Goal: Information Seeking & Learning: Learn about a topic

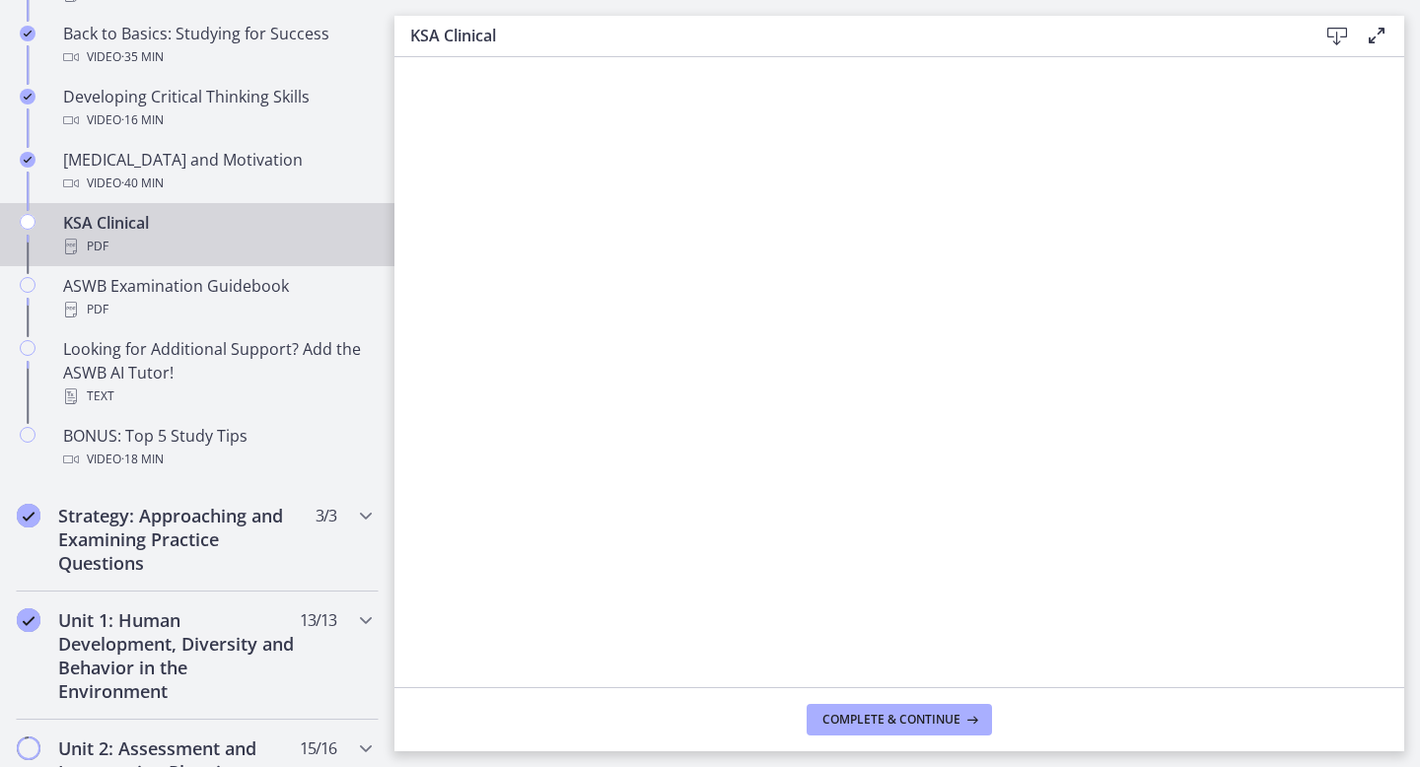
scroll to position [998, 0]
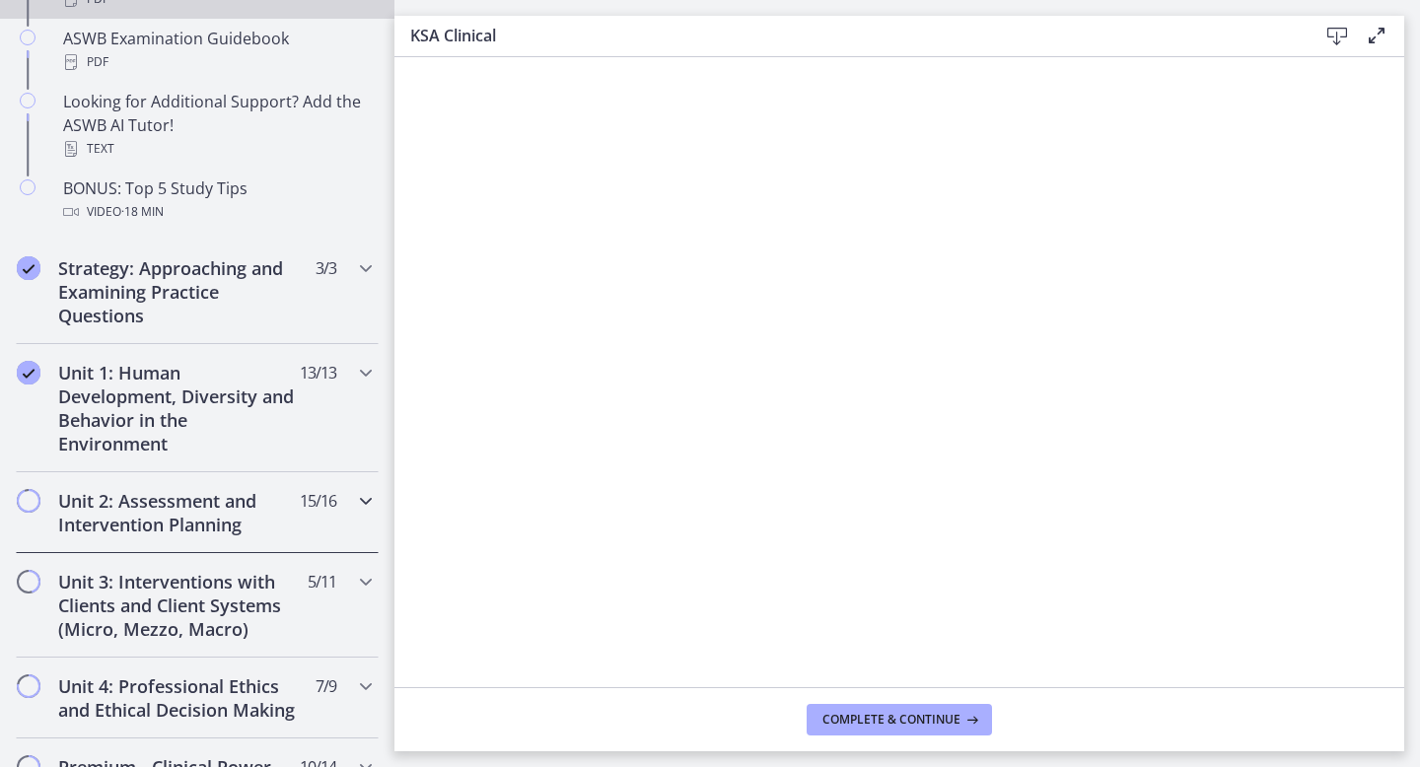
click at [194, 513] on h2 "Unit 2: Assessment and Intervention Planning" at bounding box center [178, 512] width 241 height 47
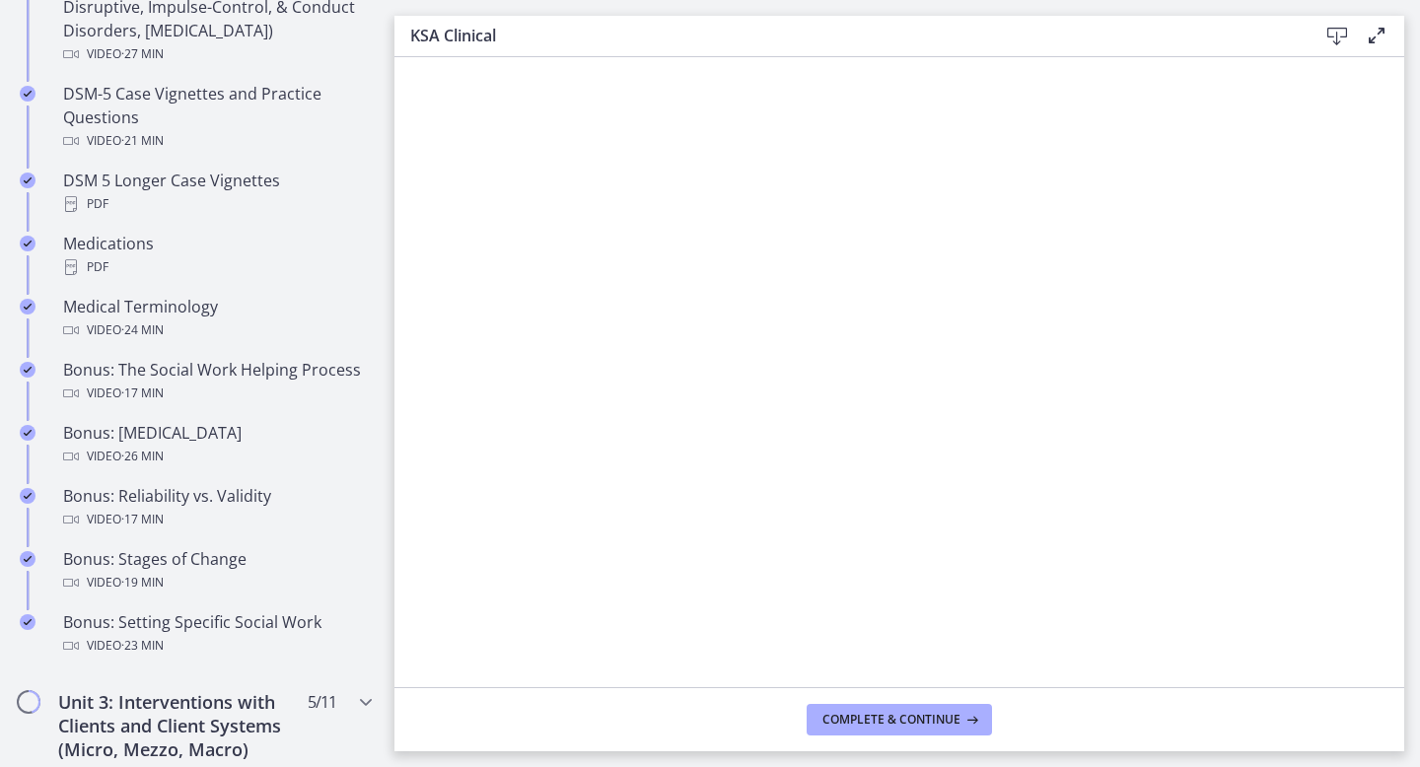
scroll to position [1711, 0]
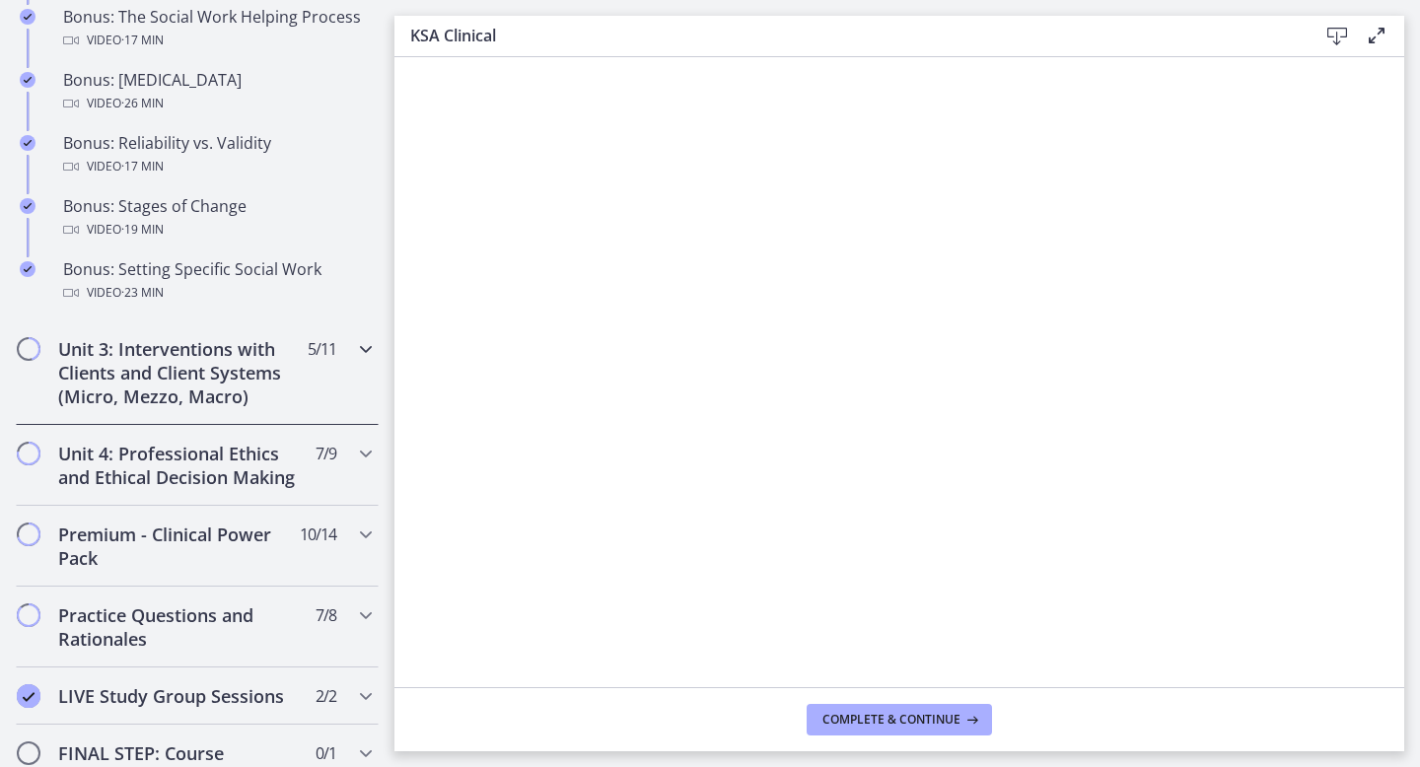
click at [201, 368] on h2 "Unit 3: Interventions with Clients and Client Systems (Micro, Mezzo, Macro)" at bounding box center [178, 372] width 241 height 71
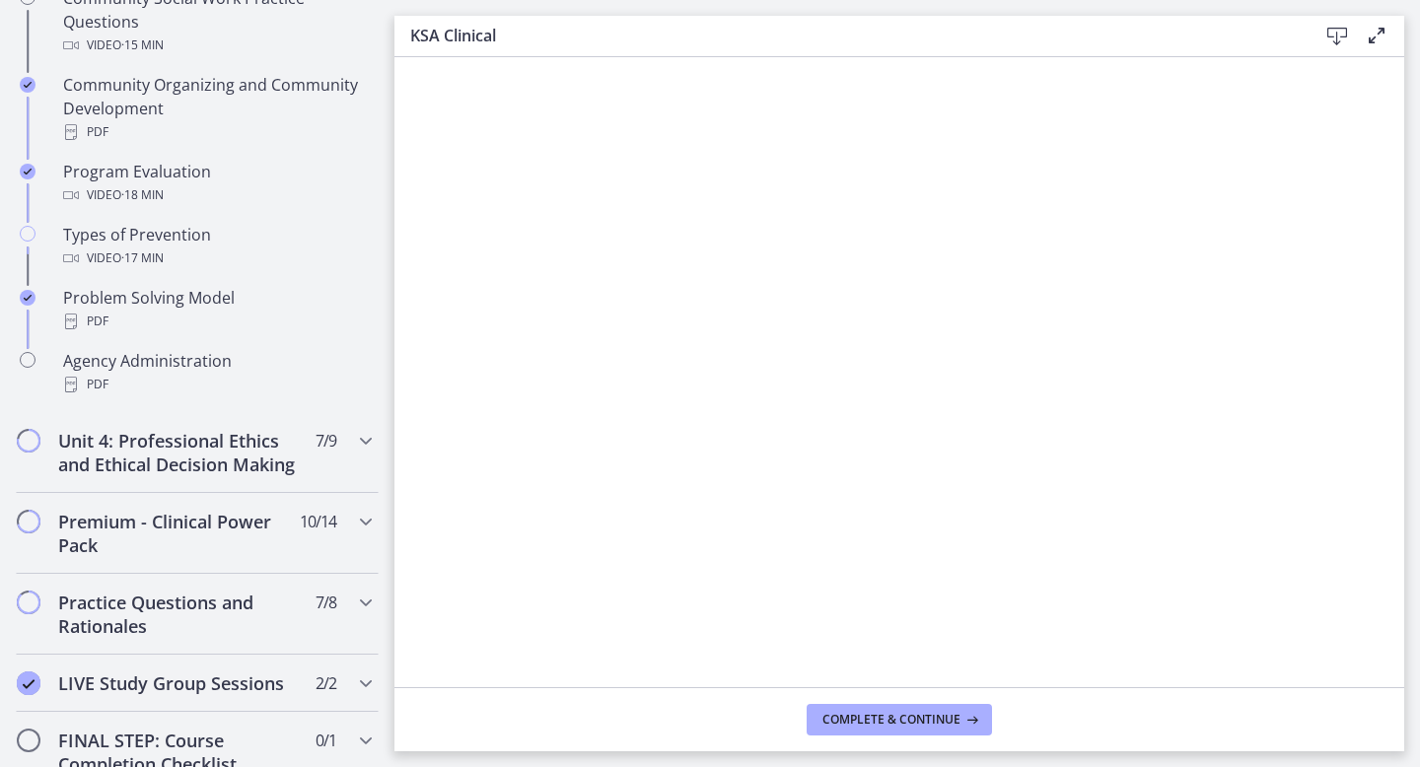
scroll to position [1076, 0]
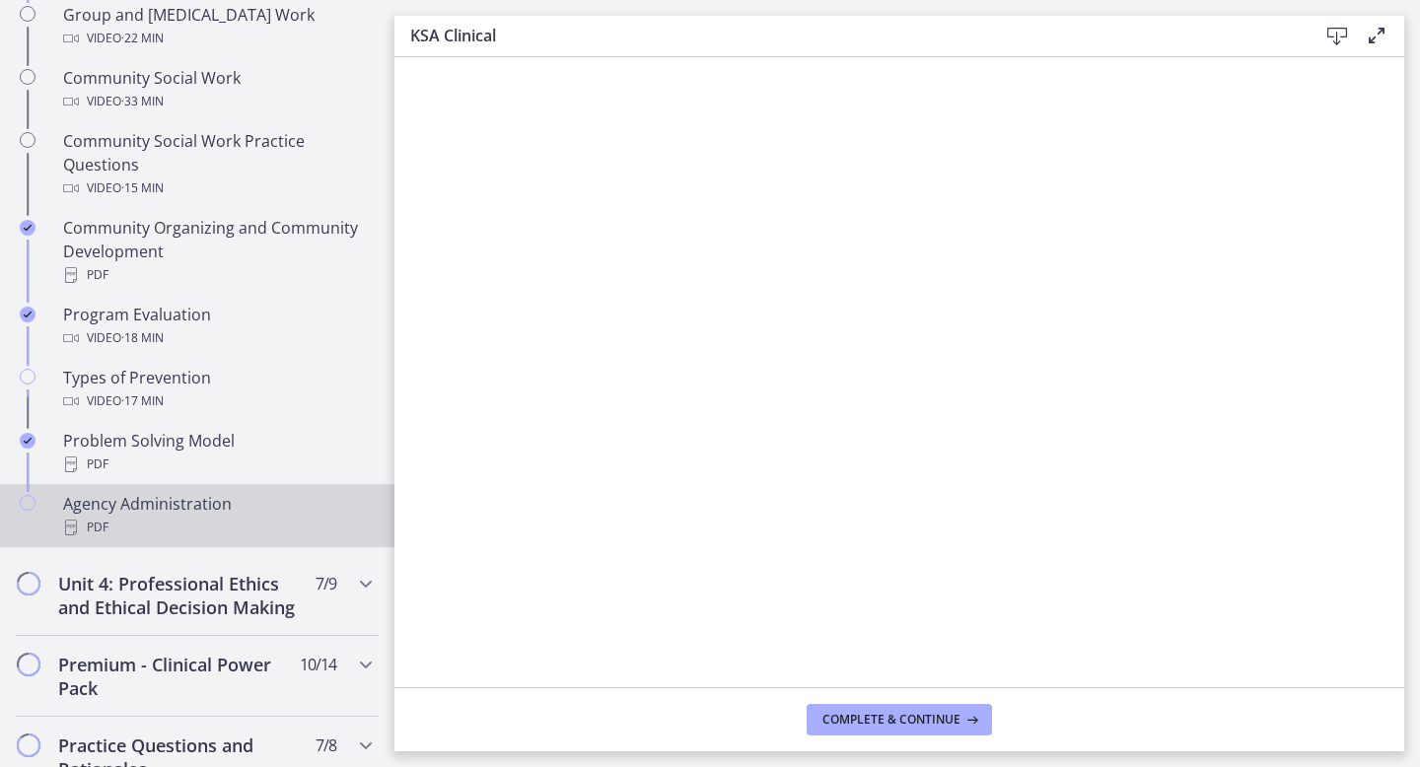
click at [190, 492] on div "Agency Administration PDF" at bounding box center [217, 515] width 308 height 47
click at [909, 727] on span "Complete & continue" at bounding box center [891, 720] width 138 height 16
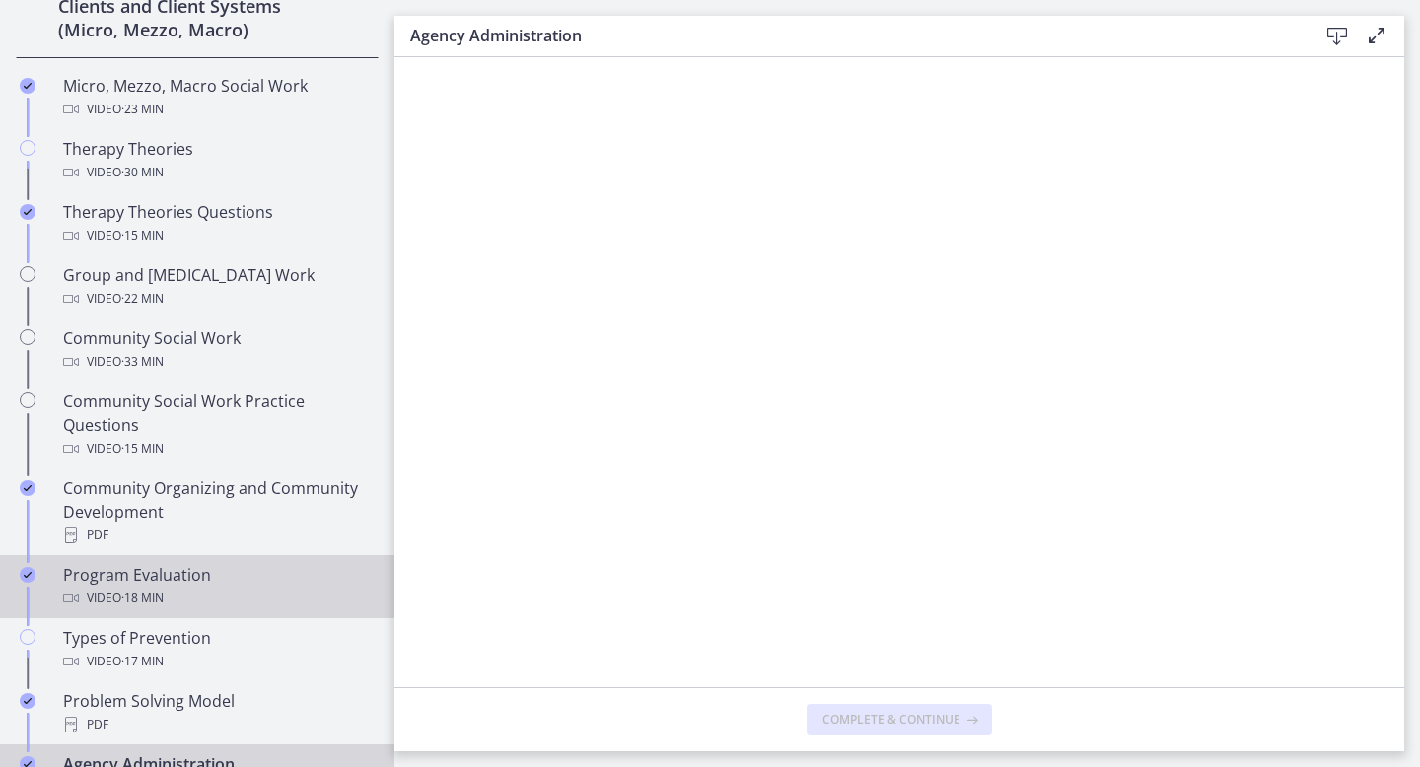
scroll to position [809, 0]
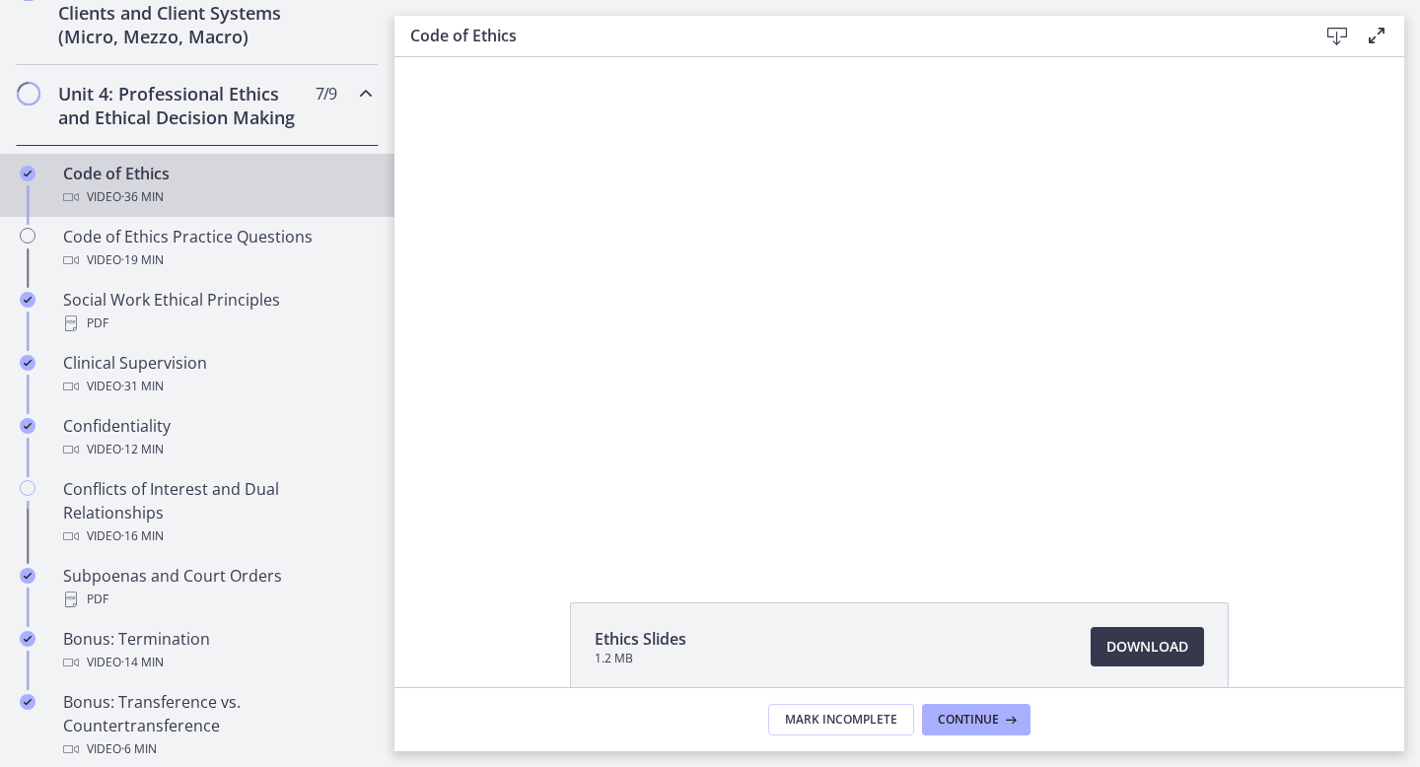
click at [173, 154] on link "Code of Ethics Video · 36 min" at bounding box center [197, 185] width 394 height 63
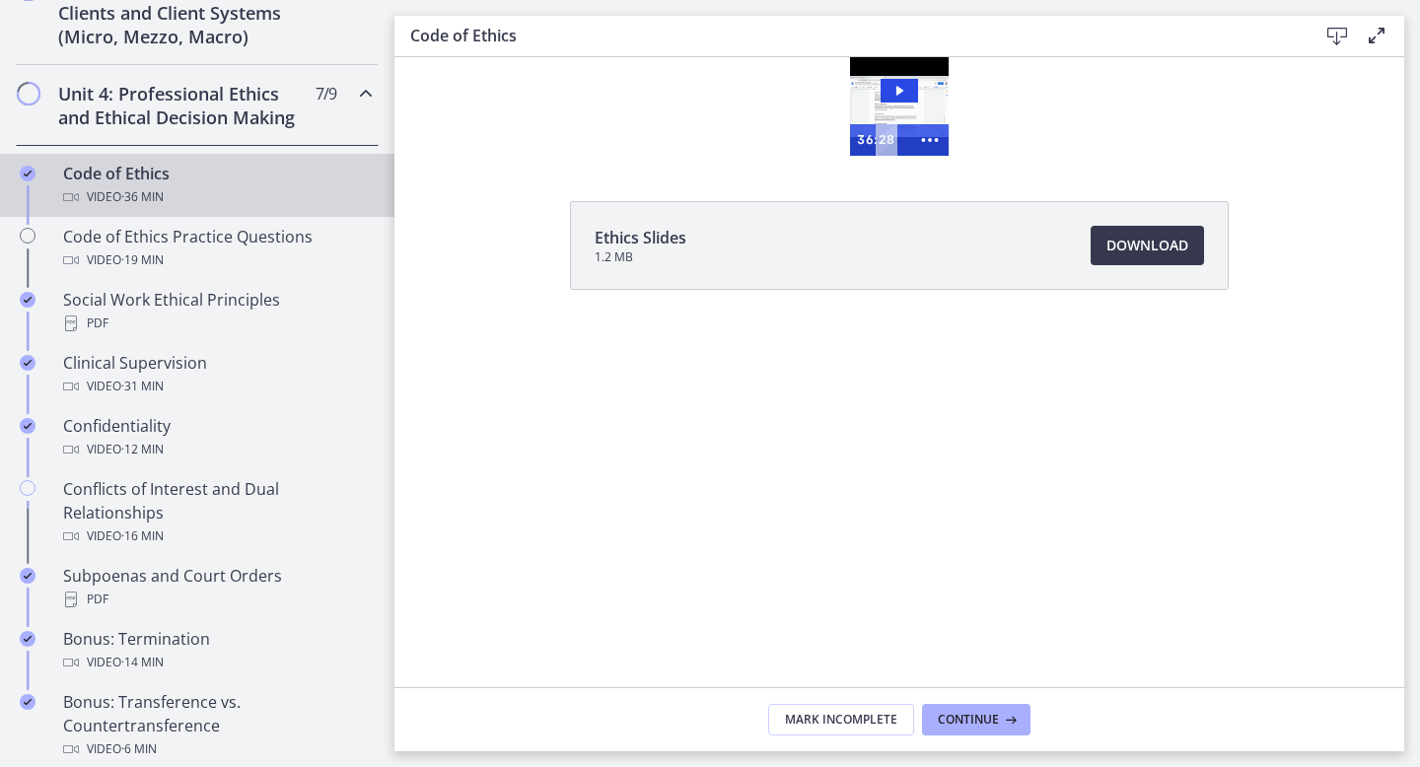
click at [199, 109] on h2 "Unit 4: Professional Ethics and Ethical Decision Making" at bounding box center [178, 105] width 241 height 47
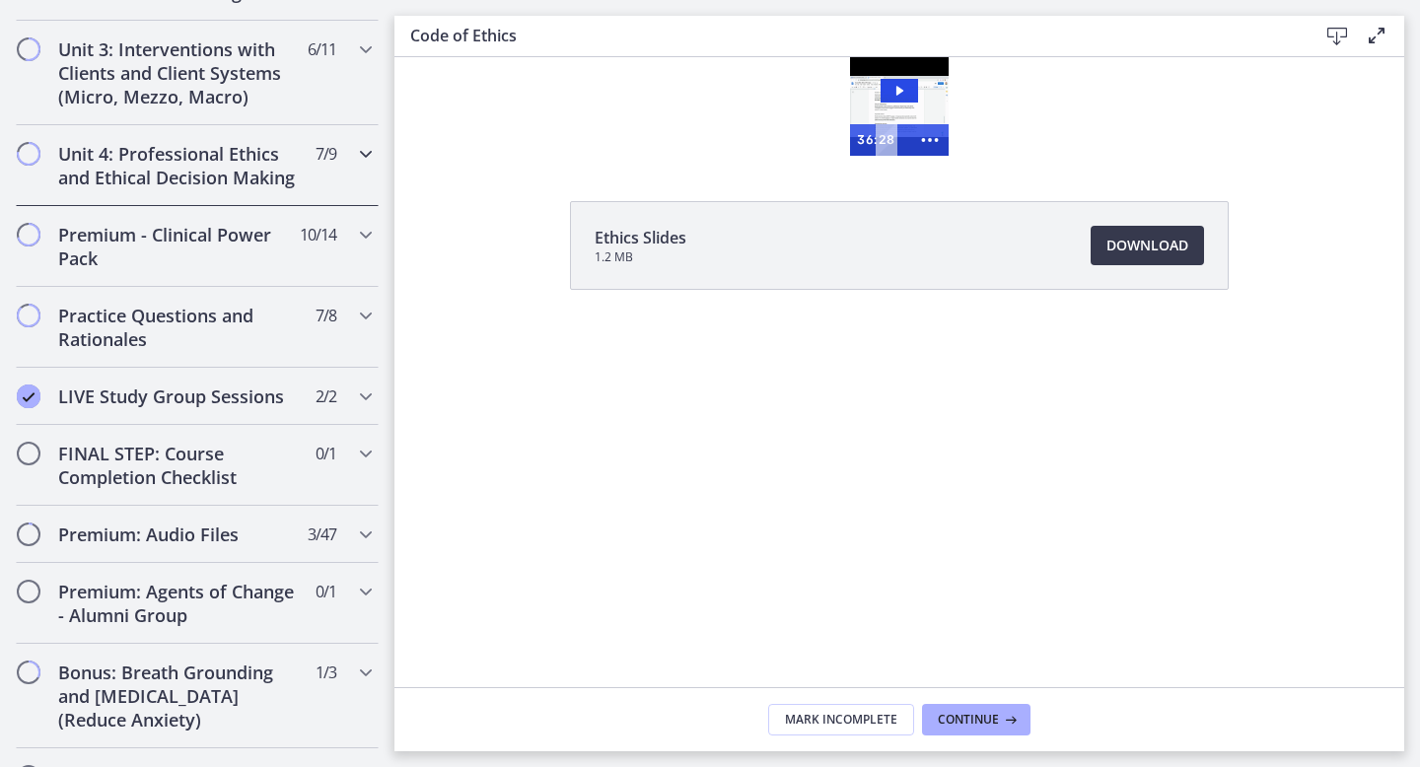
scroll to position [717, 0]
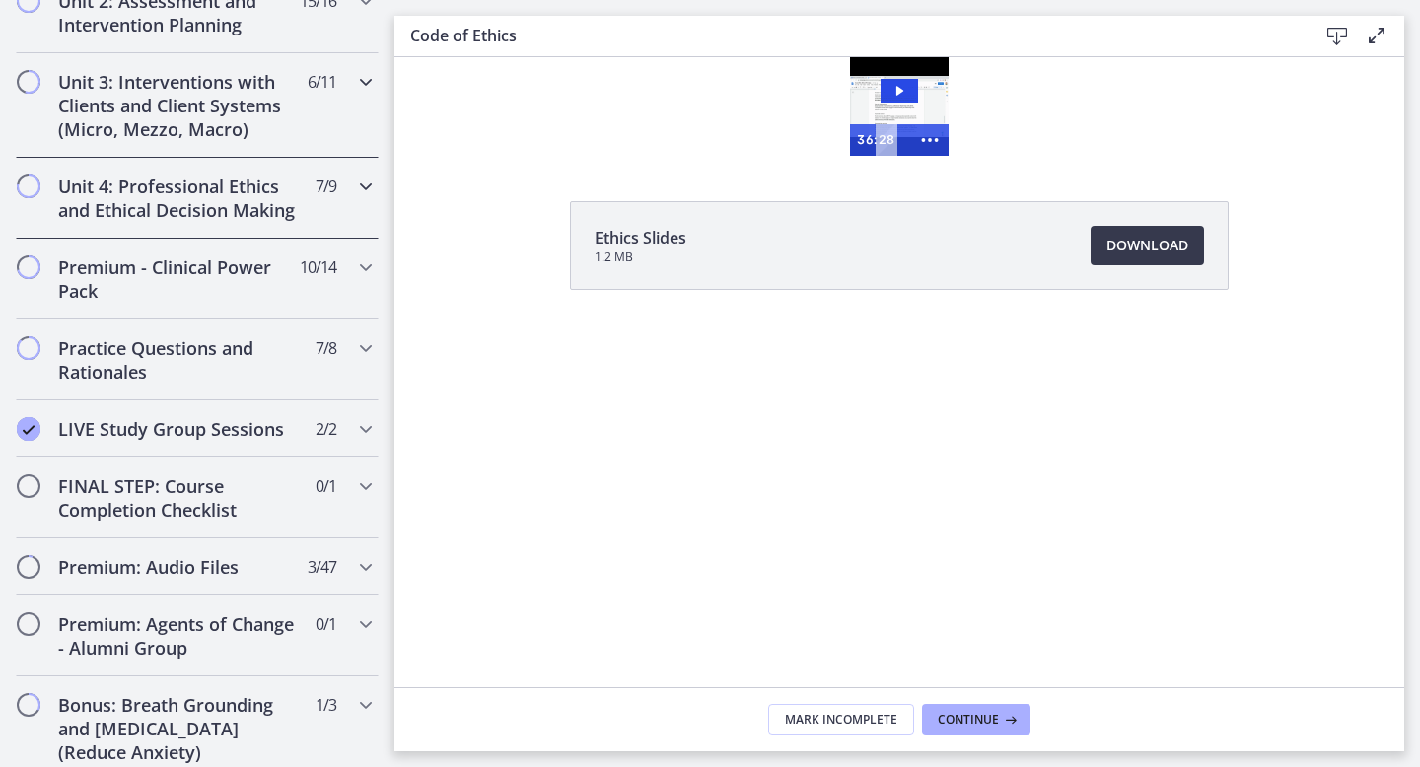
click at [221, 124] on h2 "Unit 3: Interventions with Clients and Client Systems (Micro, Mezzo, Macro)" at bounding box center [178, 105] width 241 height 71
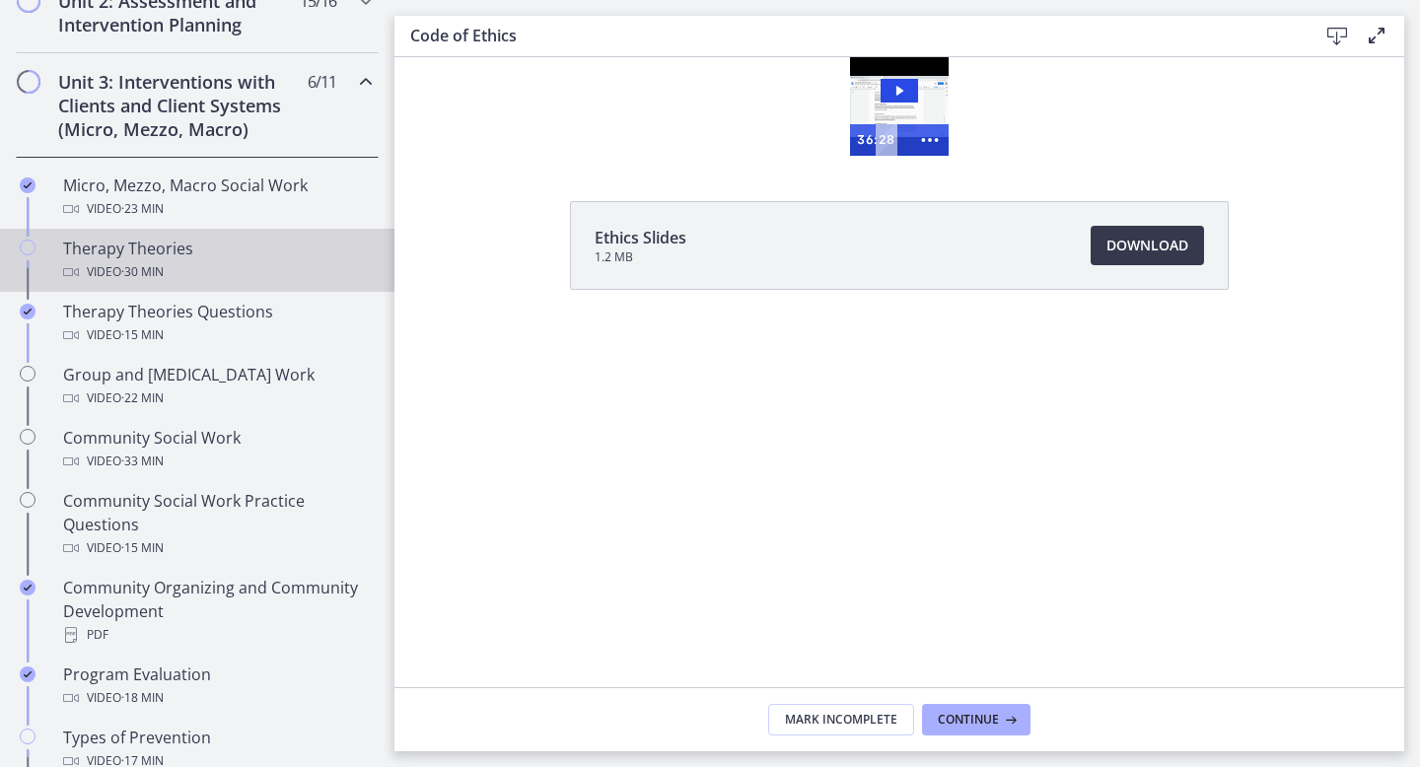
click at [164, 266] on span "· 30 min" at bounding box center [142, 272] width 42 height 24
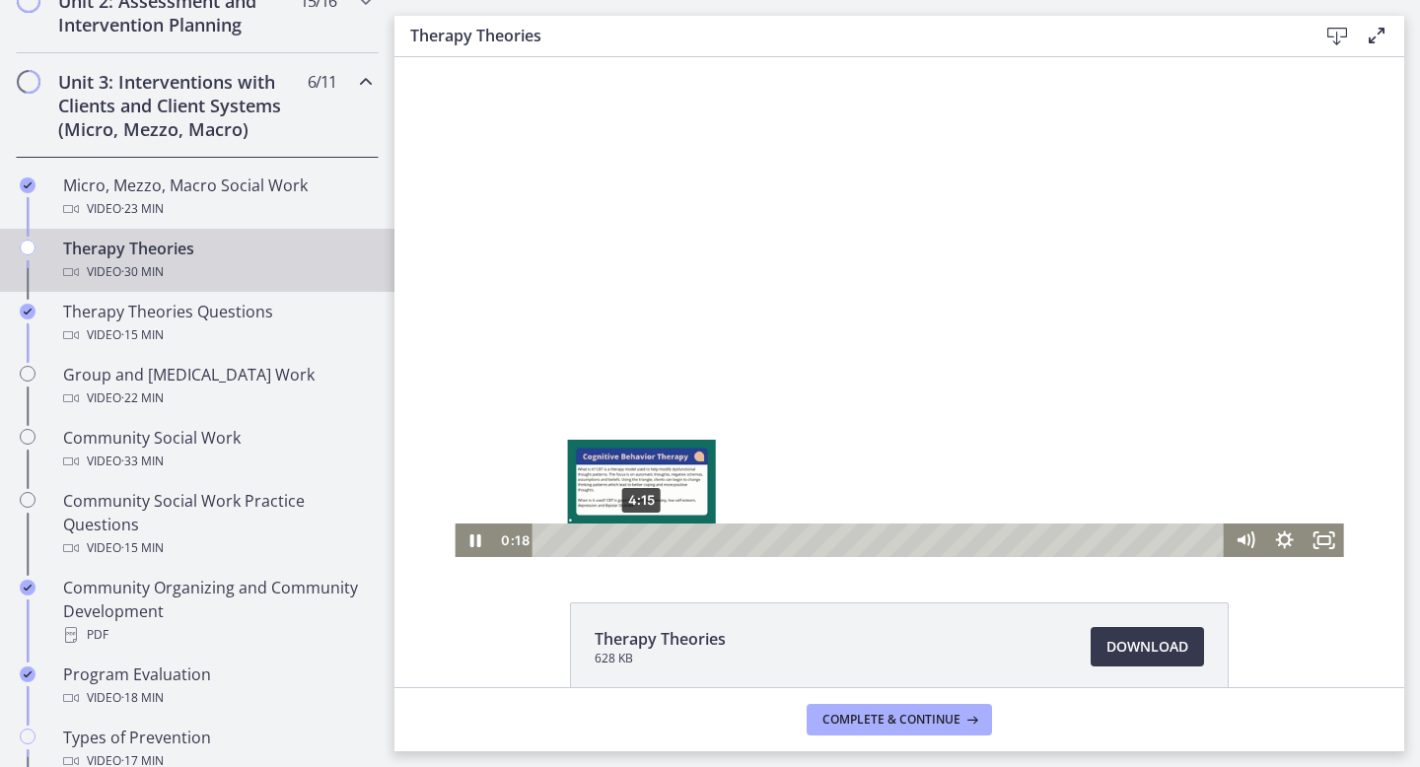
click at [642, 538] on div "4:15" at bounding box center [881, 540] width 668 height 34
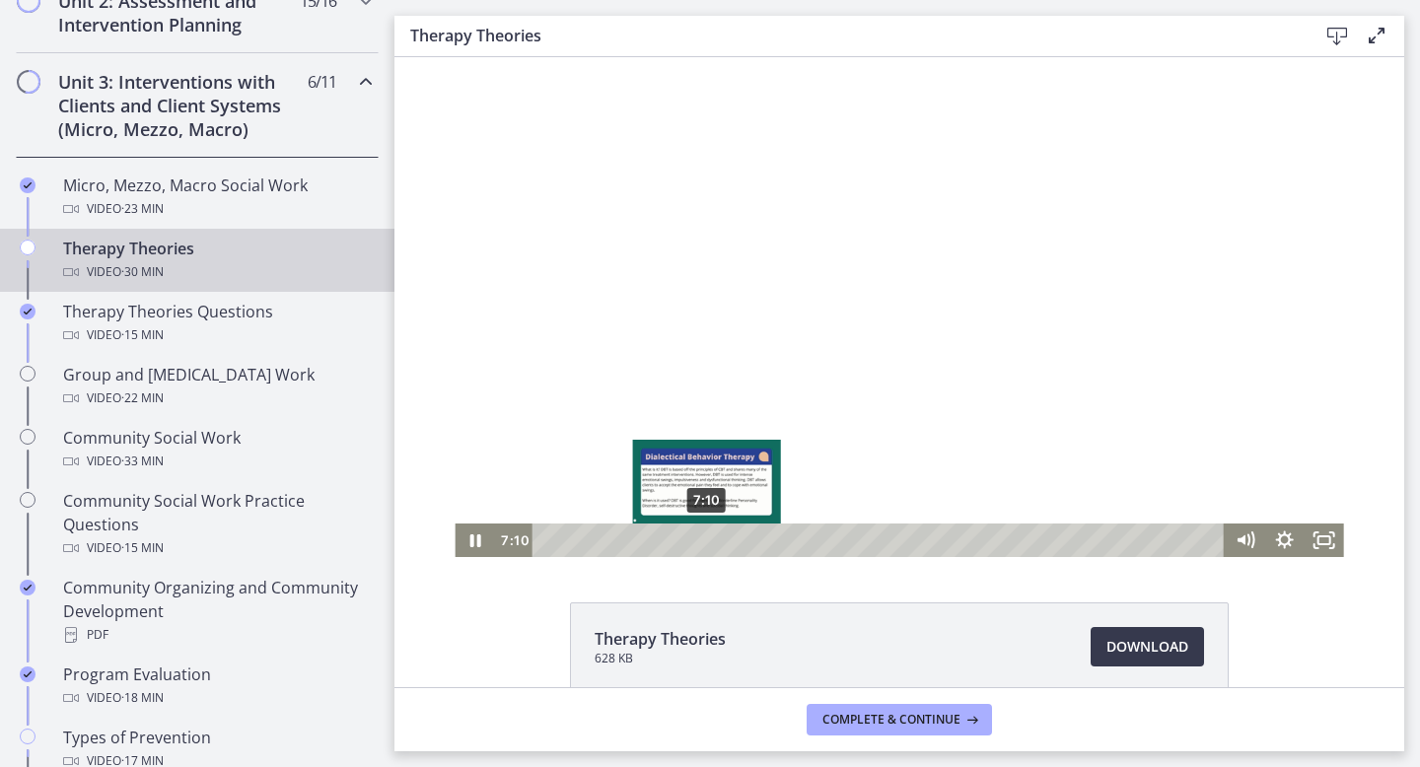
click at [707, 540] on div "7:10" at bounding box center [881, 540] width 668 height 34
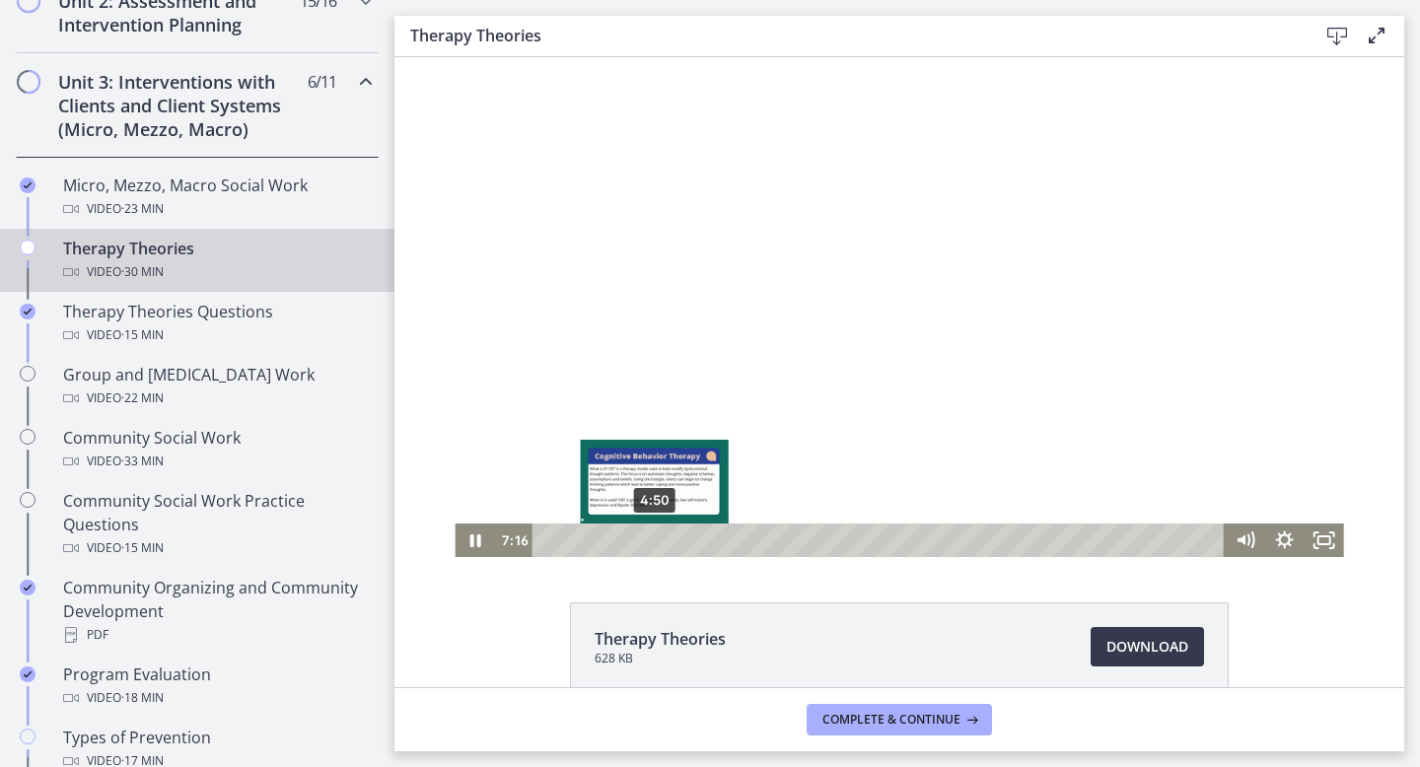
click at [655, 536] on div "4:50" at bounding box center [881, 540] width 668 height 34
click at [677, 536] on div "5:50" at bounding box center [881, 540] width 668 height 34
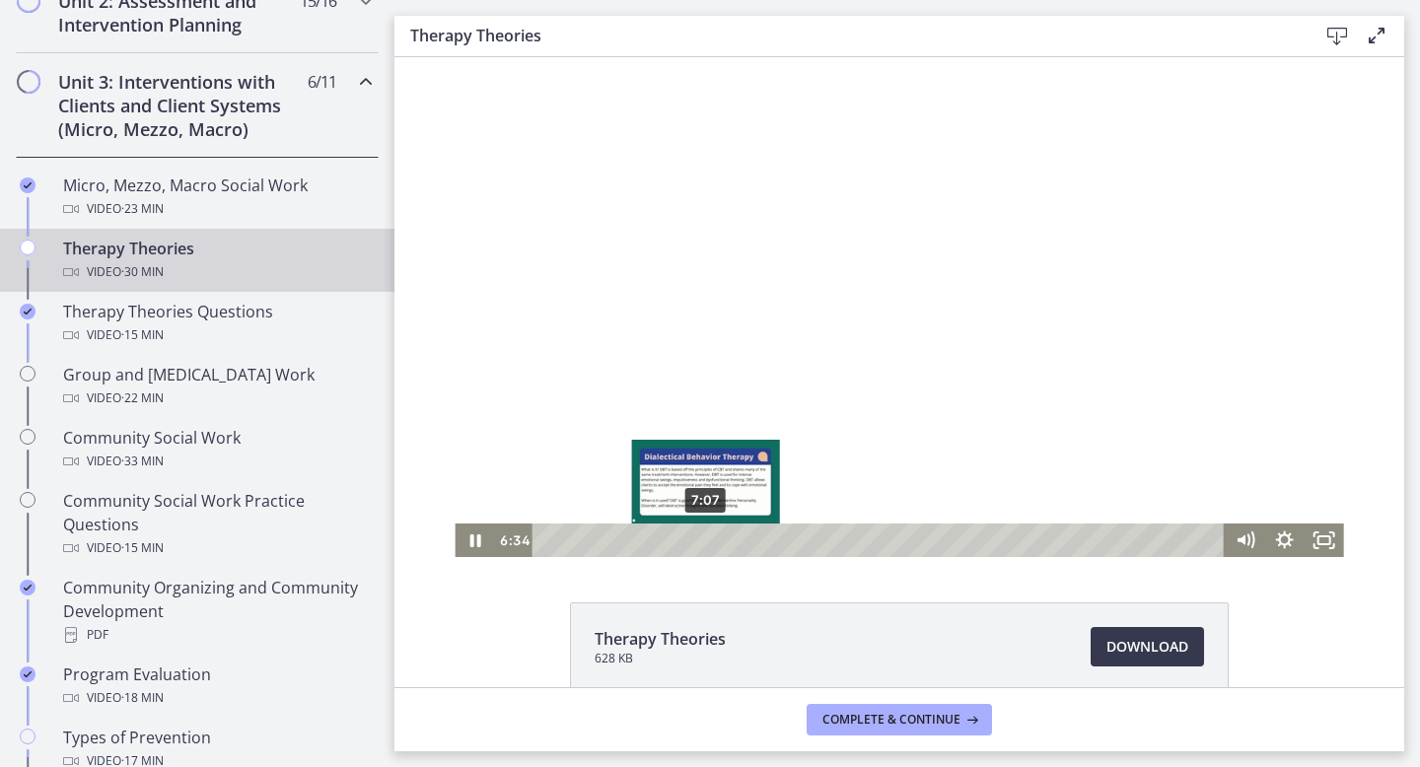
click at [706, 539] on div "7:07" at bounding box center [881, 540] width 668 height 34
click at [724, 537] on div "7:55" at bounding box center [881, 540] width 668 height 34
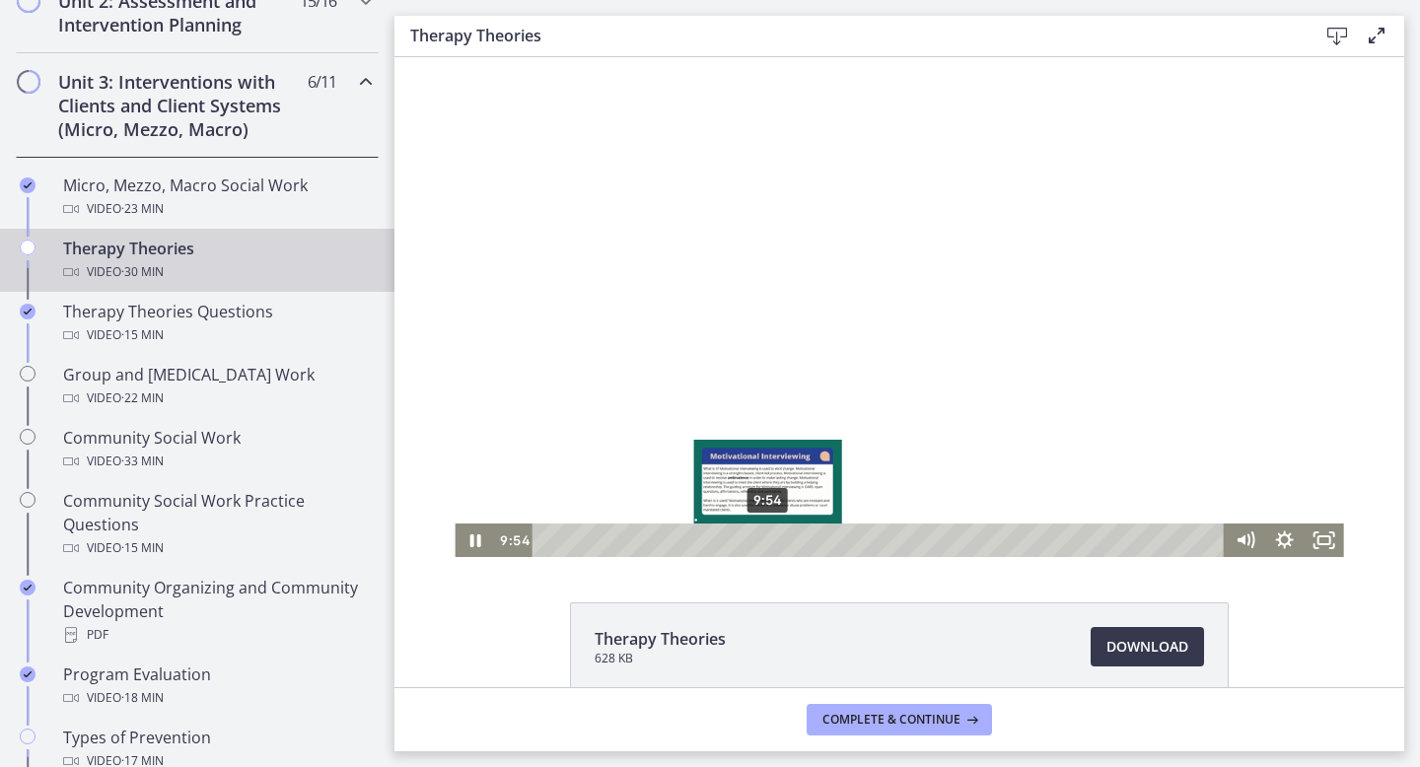
click at [768, 539] on div "9:54" at bounding box center [881, 540] width 668 height 34
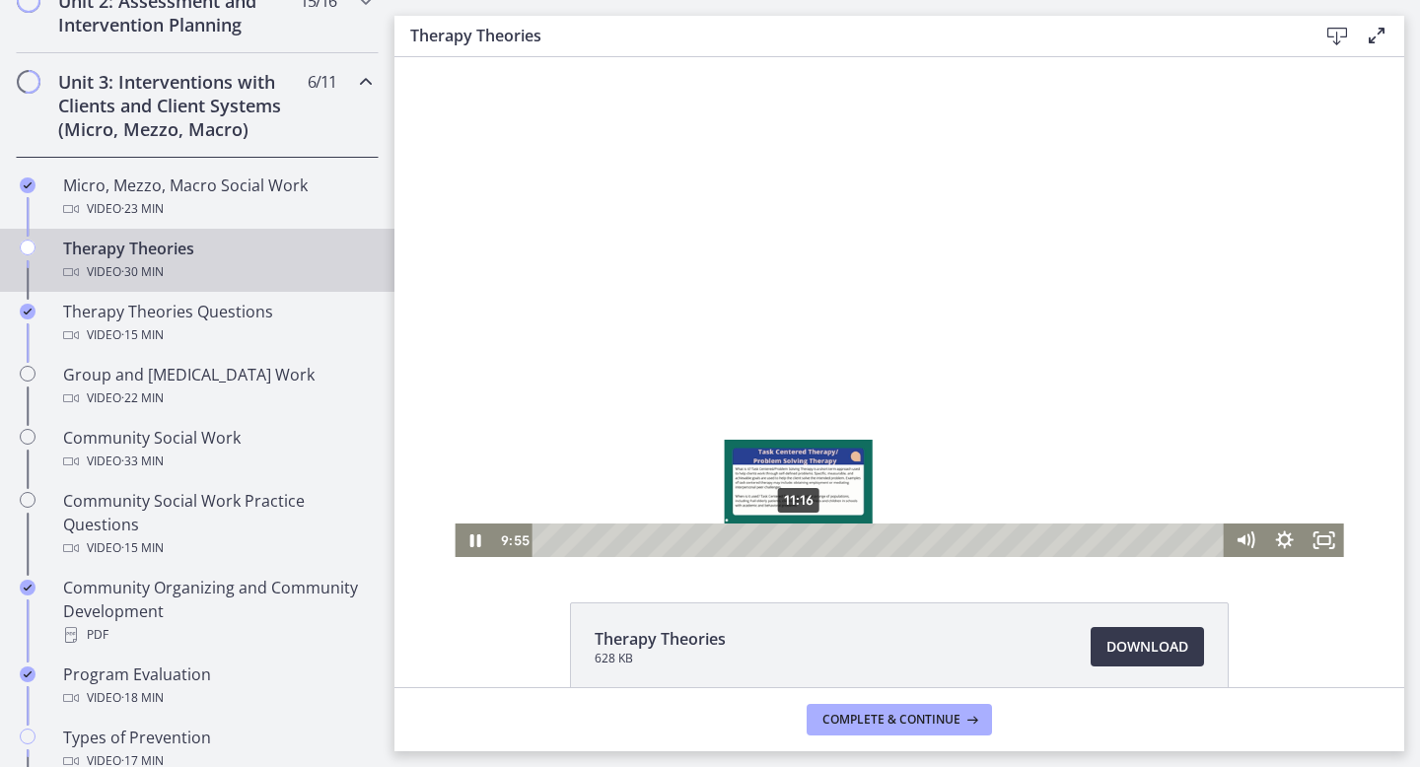
click at [798, 545] on div "11:16" at bounding box center [881, 540] width 668 height 34
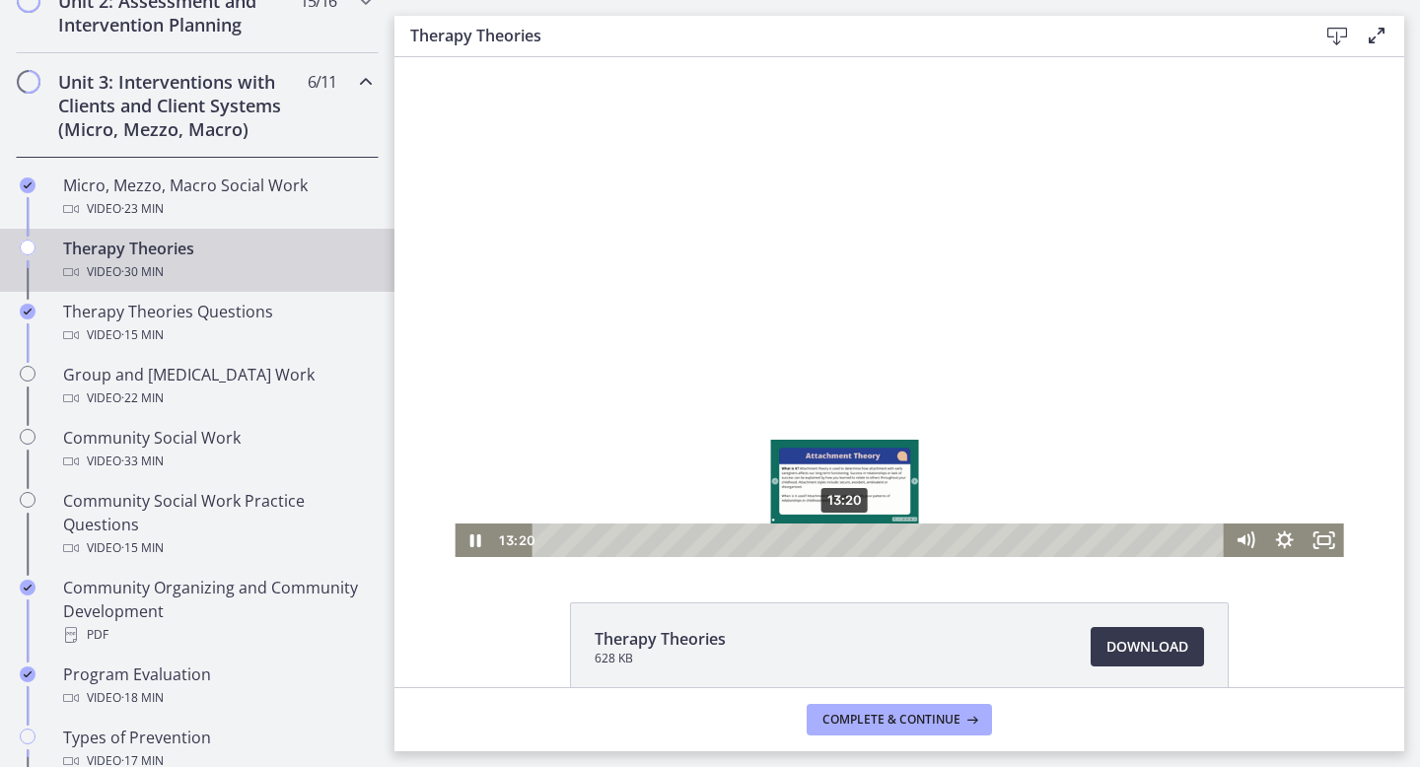
click at [845, 542] on div "13:20" at bounding box center [881, 540] width 668 height 34
click at [865, 545] on div "14:13" at bounding box center [881, 540] width 668 height 34
